Goal: Transaction & Acquisition: Purchase product/service

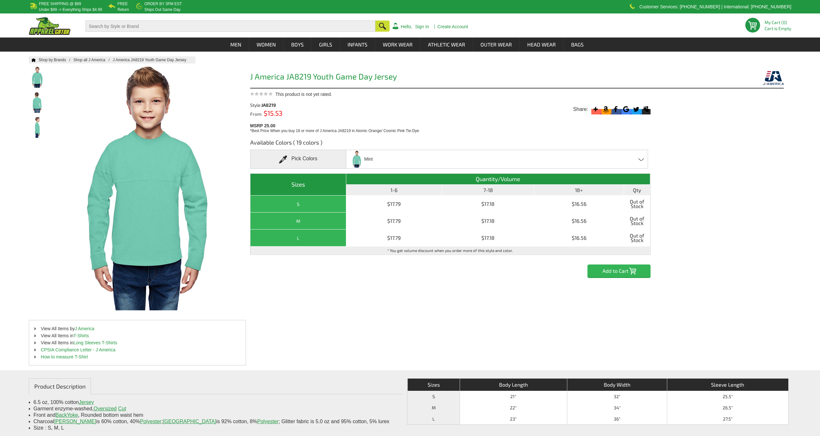
click at [406, 159] on div "Mint Atomic Orange/ Cosmic Pink Tie-Dye - Closeout Black - Closeout Charcoal He…" at bounding box center [497, 159] width 302 height 19
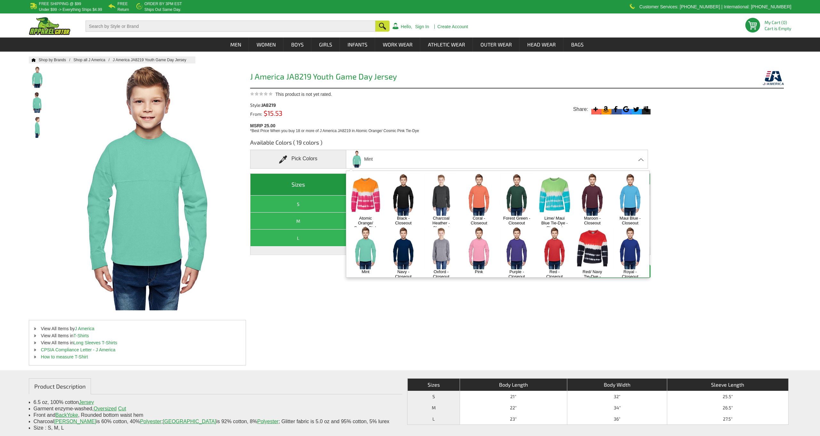
click at [396, 206] on img at bounding box center [404, 195] width 34 height 42
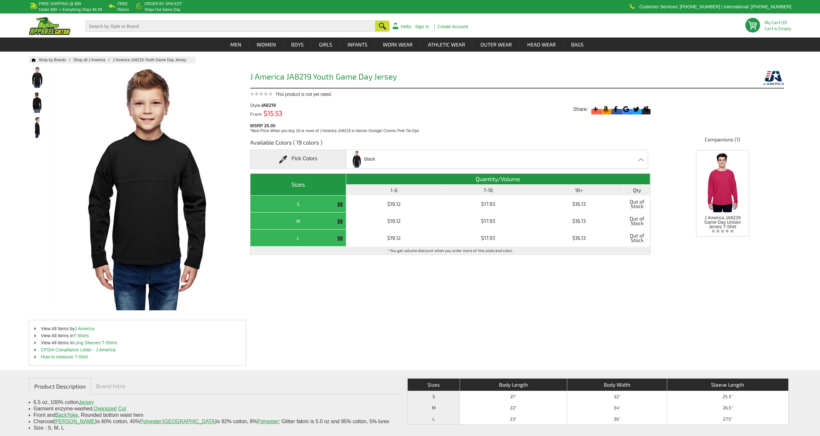
click at [310, 157] on div "Pick Colors" at bounding box center [298, 159] width 96 height 19
click at [437, 164] on div "Black Atomic Orange/ Cosmic Pink Tie-Dye - Closeout Black - Closeout Charcoal H…" at bounding box center [497, 159] width 302 height 19
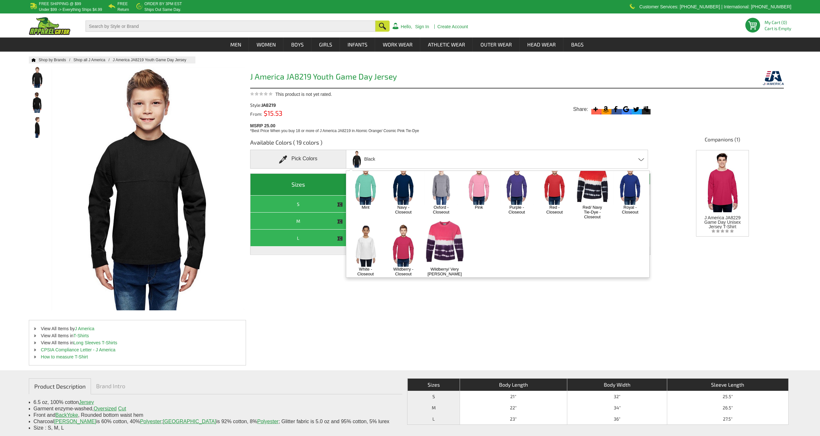
scroll to position [64, 0]
click at [442, 242] on img at bounding box center [444, 241] width 41 height 51
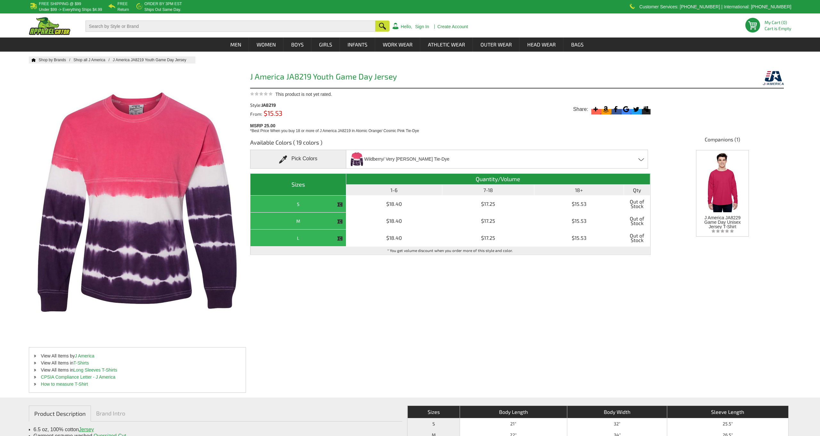
click at [390, 157] on span "Wildberry/ Very [PERSON_NAME] Tie-Dye" at bounding box center [406, 158] width 85 height 11
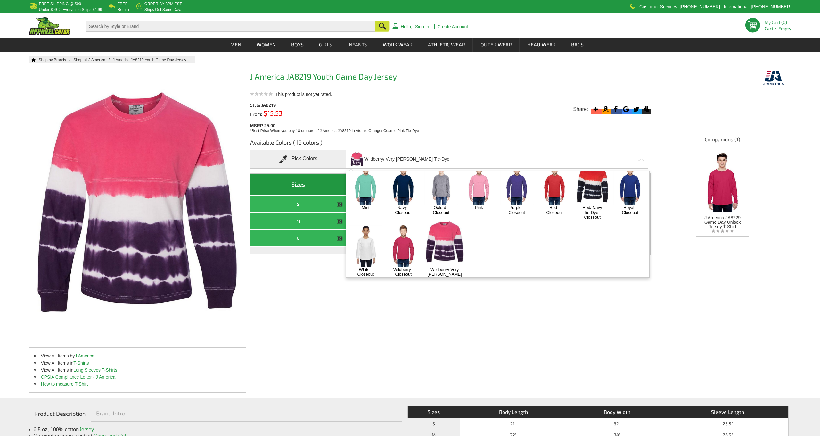
click at [364, 249] on img at bounding box center [366, 246] width 34 height 42
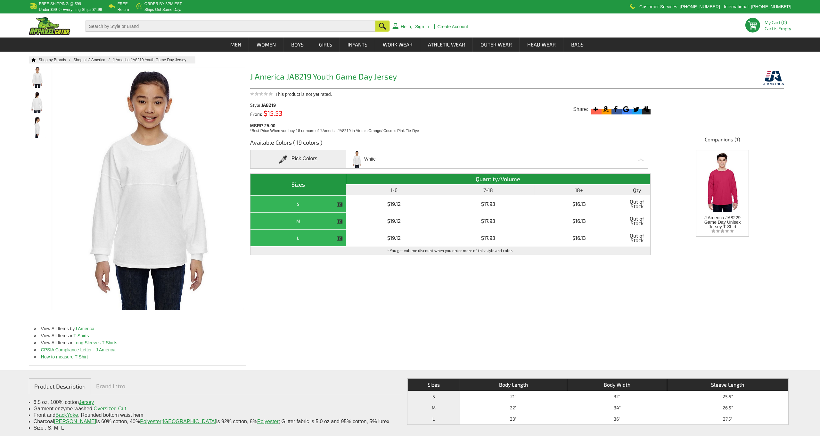
click at [372, 162] on span "White" at bounding box center [370, 158] width 12 height 11
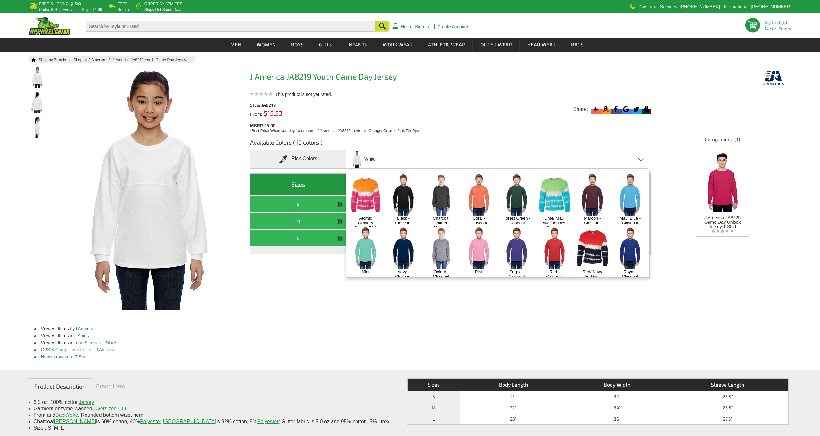
scroll to position [0, 0]
click at [395, 198] on img at bounding box center [404, 195] width 34 height 42
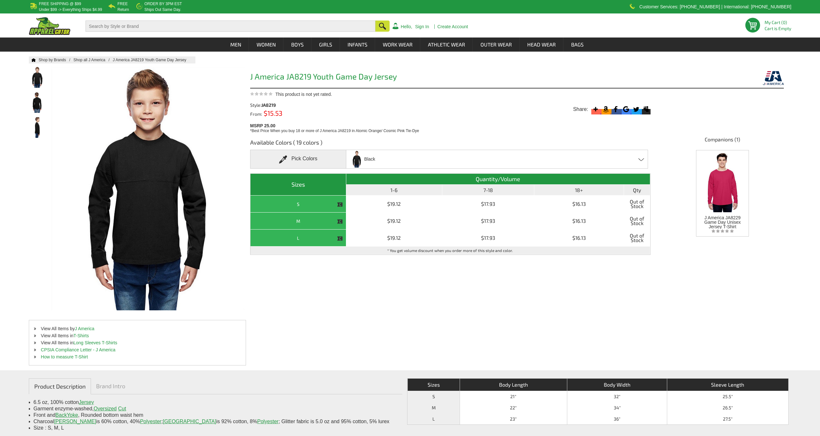
click at [376, 164] on div "Black Atomic Orange/ Cosmic Pink Tie-Dye - Closeout Black - Closeout Charcoal H…" at bounding box center [497, 159] width 302 height 19
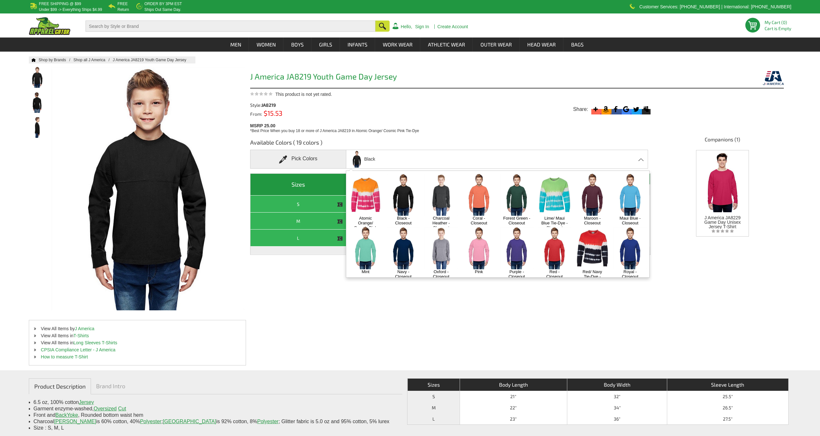
click at [368, 200] on img at bounding box center [366, 195] width 34 height 42
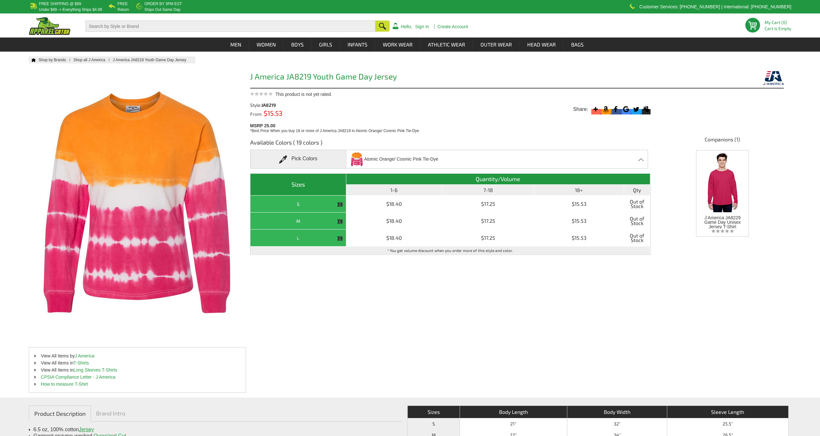
click at [376, 158] on span "Atomic Orange/ Cosmic Pink Tie-Dye" at bounding box center [401, 158] width 74 height 11
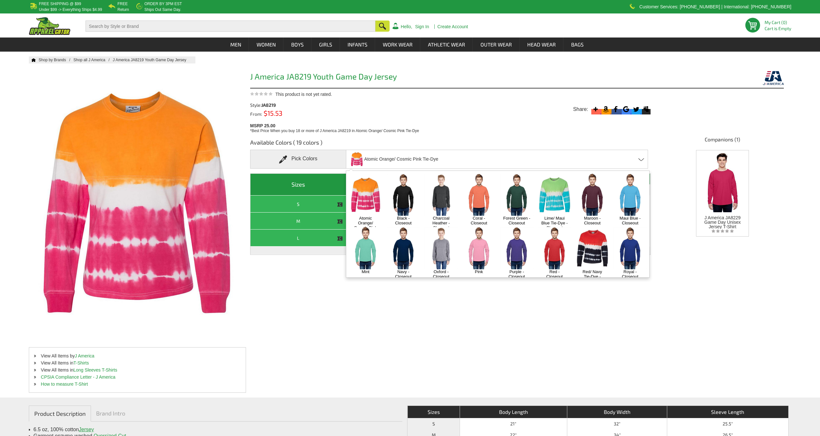
click at [437, 193] on img at bounding box center [441, 195] width 34 height 42
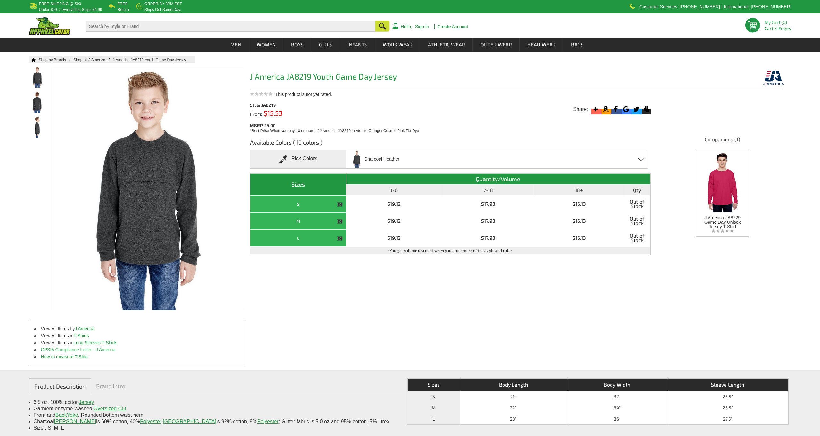
click at [384, 160] on span "Charcoal Heather" at bounding box center [381, 158] width 35 height 11
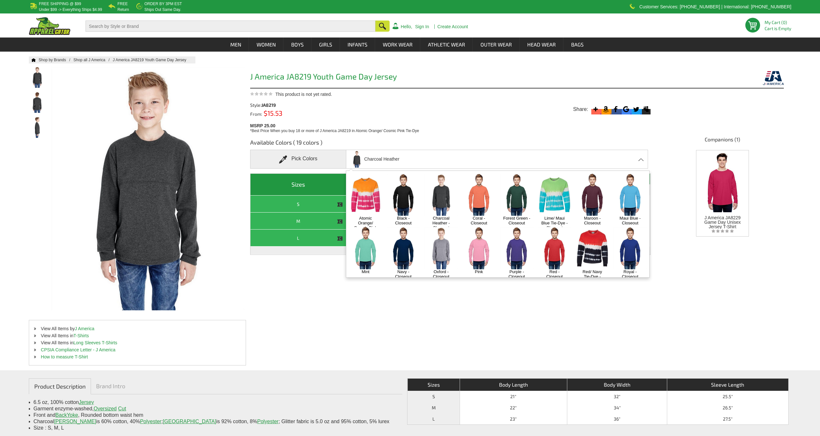
click at [500, 194] on img at bounding box center [517, 195] width 34 height 42
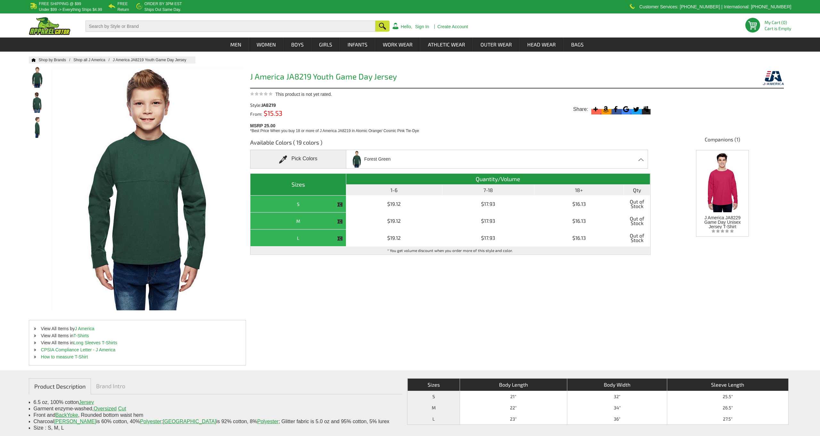
click at [421, 160] on div "Forest Green Atomic Orange/ Cosmic Pink Tie-Dye - Closeout Black - Closeout Cha…" at bounding box center [497, 159] width 302 height 19
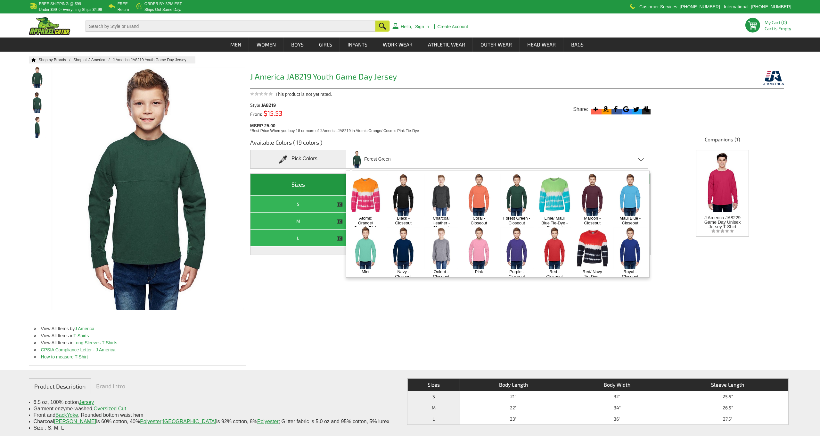
click at [588, 198] on img at bounding box center [592, 195] width 34 height 42
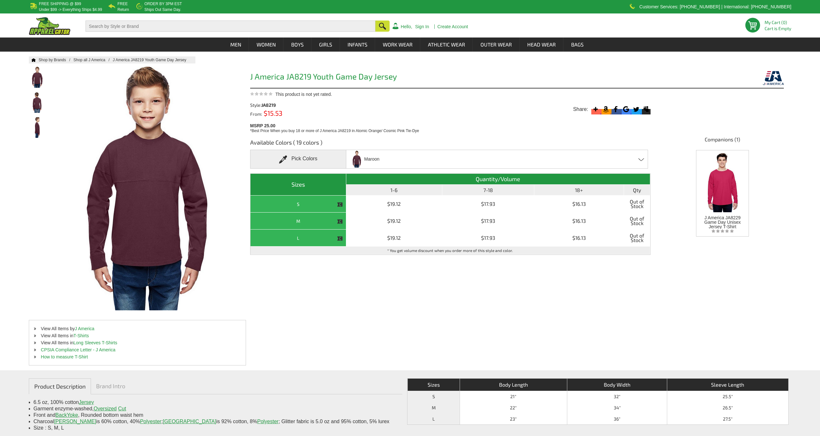
click at [456, 161] on div "Maroon Atomic Orange/ Cosmic Pink Tie-Dye - Closeout Black - Closeout Charcoal …" at bounding box center [497, 159] width 302 height 19
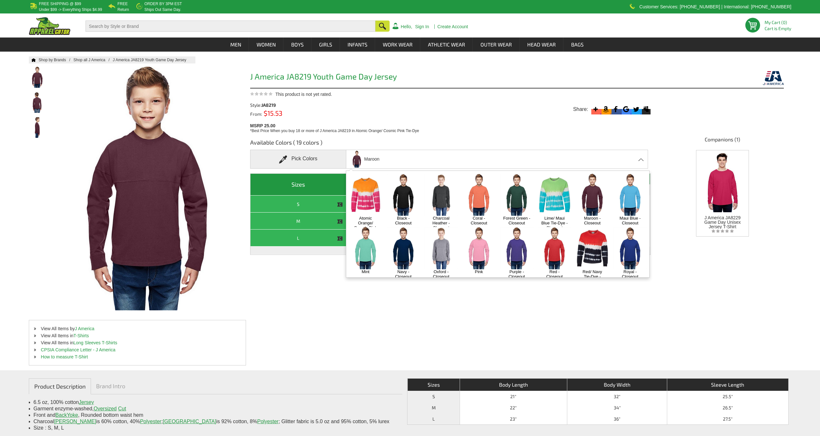
click at [615, 193] on img at bounding box center [630, 195] width 34 height 42
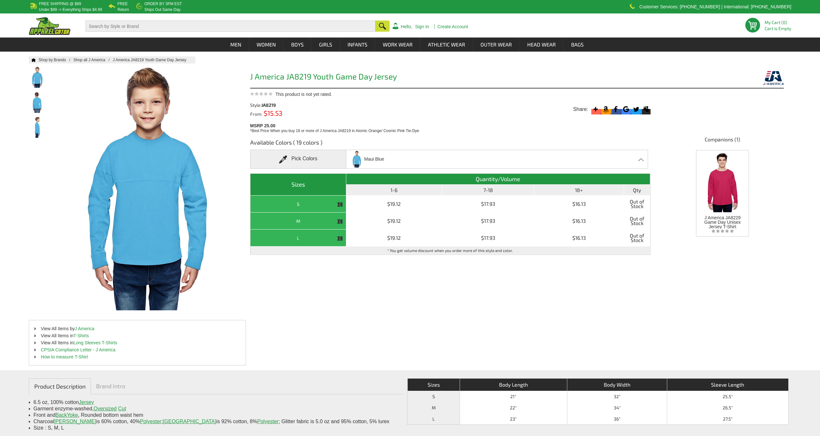
click at [469, 159] on div "Maui Blue Atomic Orange/ Cosmic Pink Tie-Dye - Closeout Black - Closeout Charco…" at bounding box center [497, 159] width 302 height 19
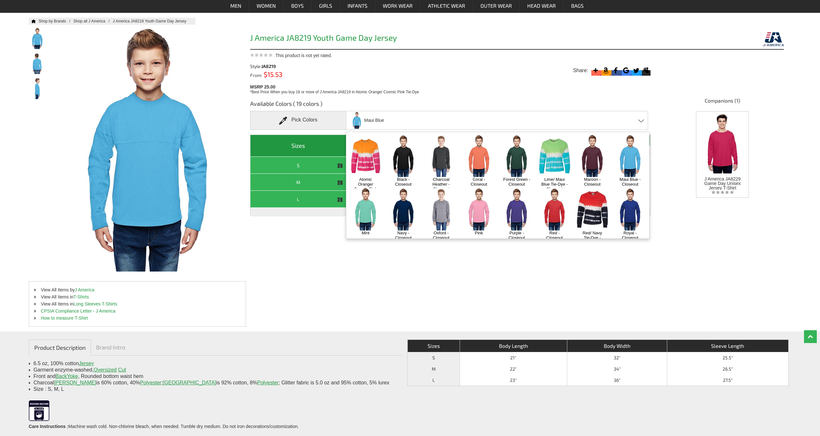
scroll to position [48, 0]
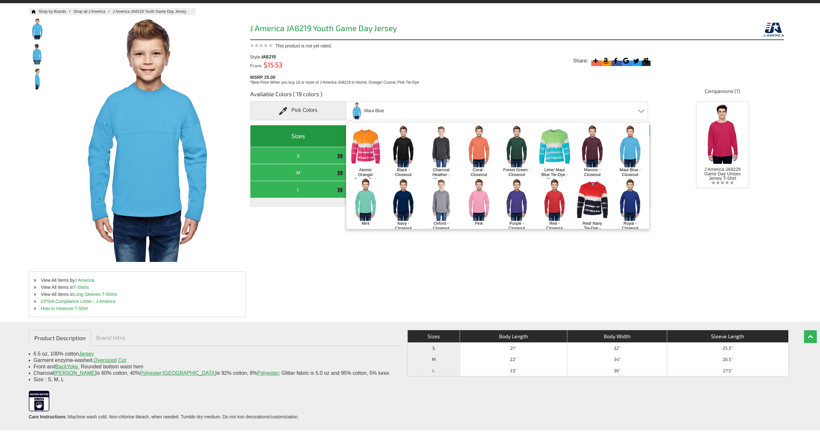
click at [482, 199] on img at bounding box center [479, 199] width 34 height 42
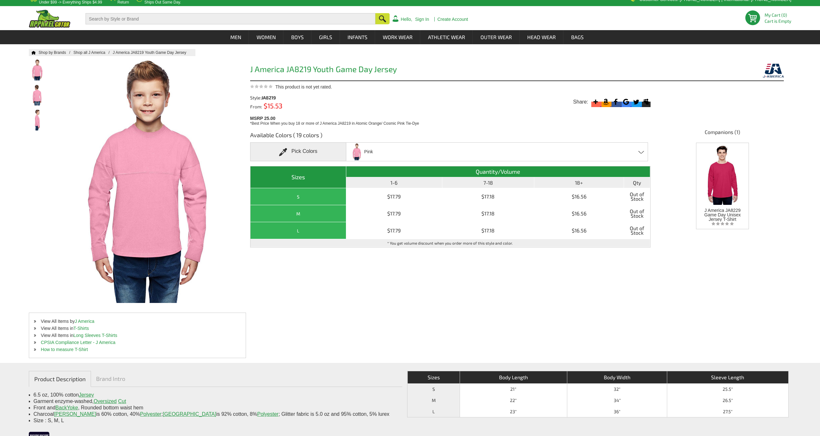
scroll to position [0, 0]
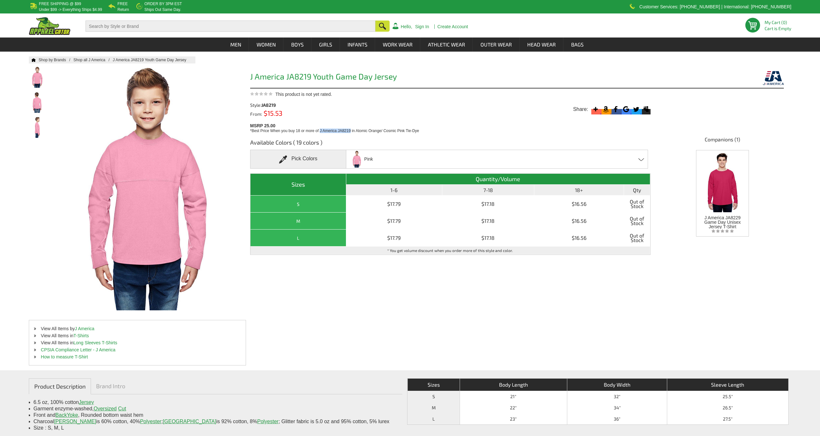
drag, startPoint x: 320, startPoint y: 131, endPoint x: 351, endPoint y: 131, distance: 31.7
click at [351, 131] on span "*Best Price When you buy 18 or more of J America JA8219 in Atomic Orange/ Cosmi…" at bounding box center [334, 130] width 169 height 4
copy span "J America JA8219"
click at [396, 162] on div "Pink Atomic Orange/ Cosmic Pink Tie-Dye - Closeout Black - Closeout Charcoal He…" at bounding box center [497, 159] width 302 height 19
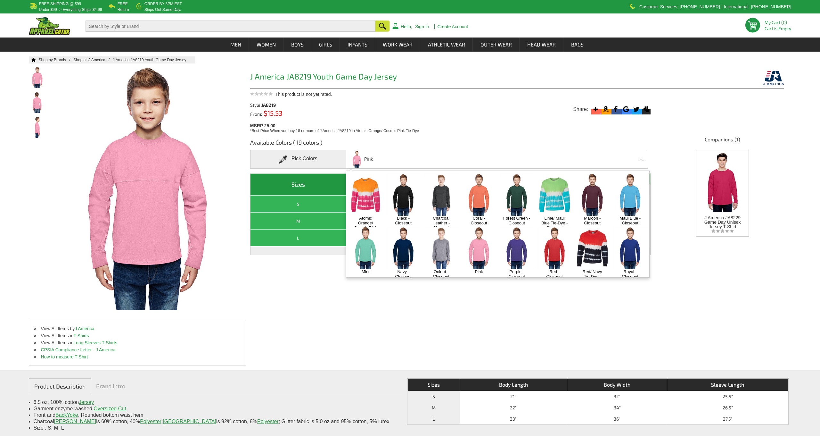
click at [363, 198] on img at bounding box center [366, 195] width 34 height 42
